Goal: Check status

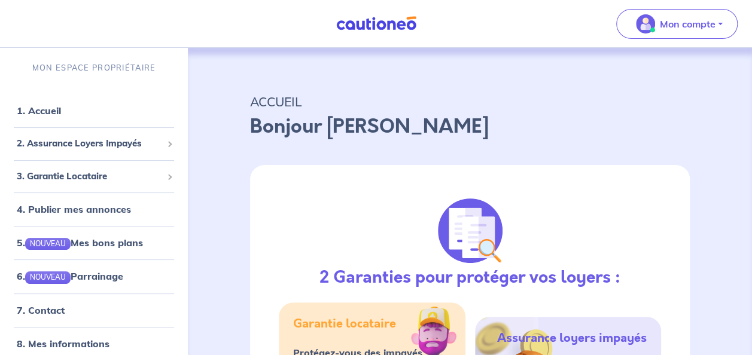
scroll to position [62, 0]
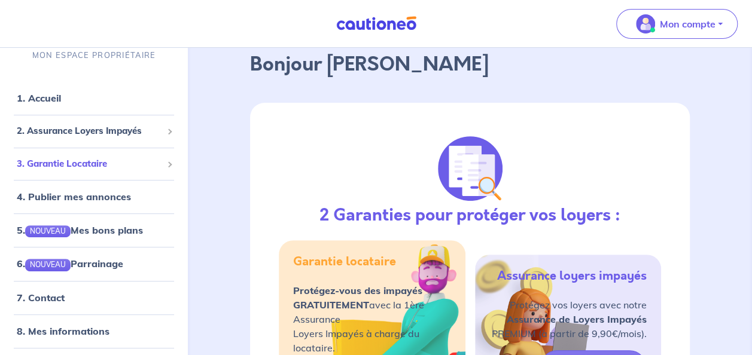
click at [68, 174] on div "3. Garantie Locataire" at bounding box center [94, 164] width 178 height 23
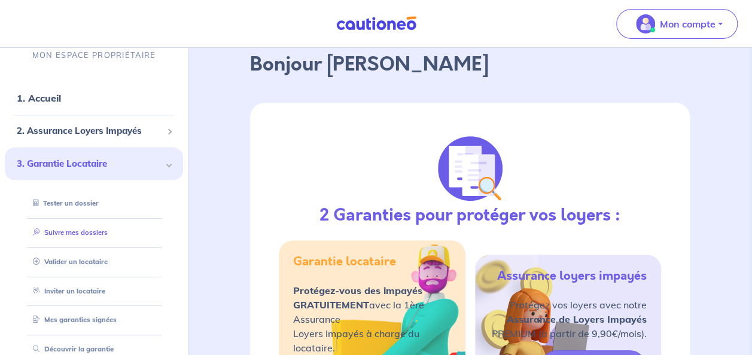
click at [78, 233] on link "Suivre mes dossiers" at bounding box center [68, 233] width 80 height 8
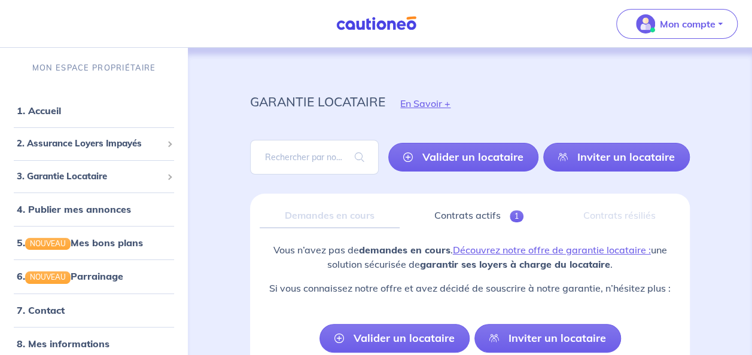
scroll to position [73, 0]
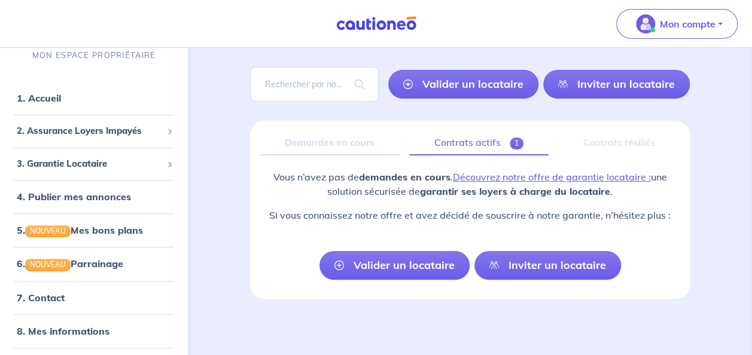
click at [478, 136] on link "Contrats actifs 1" at bounding box center [478, 142] width 139 height 25
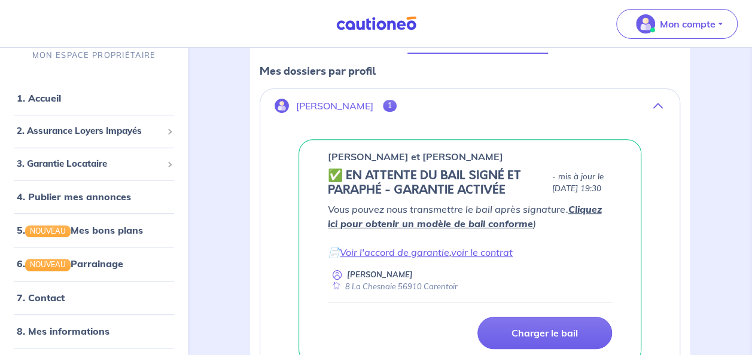
scroll to position [241, 0]
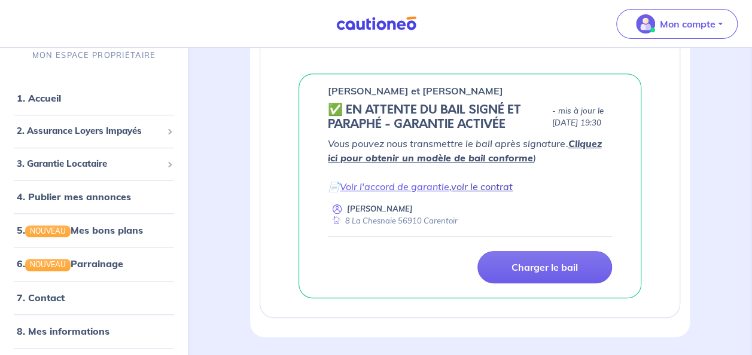
click at [483, 193] on link "voir le contrat" at bounding box center [482, 187] width 62 height 12
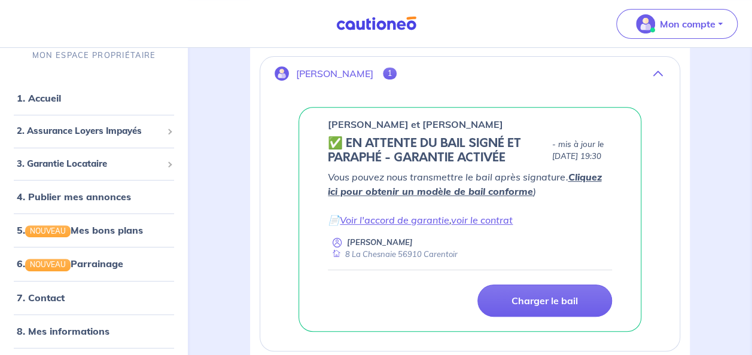
click at [413, 197] on link "Cliquez ici pour obtenir un modèle de bail conforme" at bounding box center [464, 184] width 273 height 26
click at [444, 197] on link "Cliquez ici pour obtenir un modèle de bail conforme" at bounding box center [464, 184] width 273 height 26
